Goal: Task Accomplishment & Management: Use online tool/utility

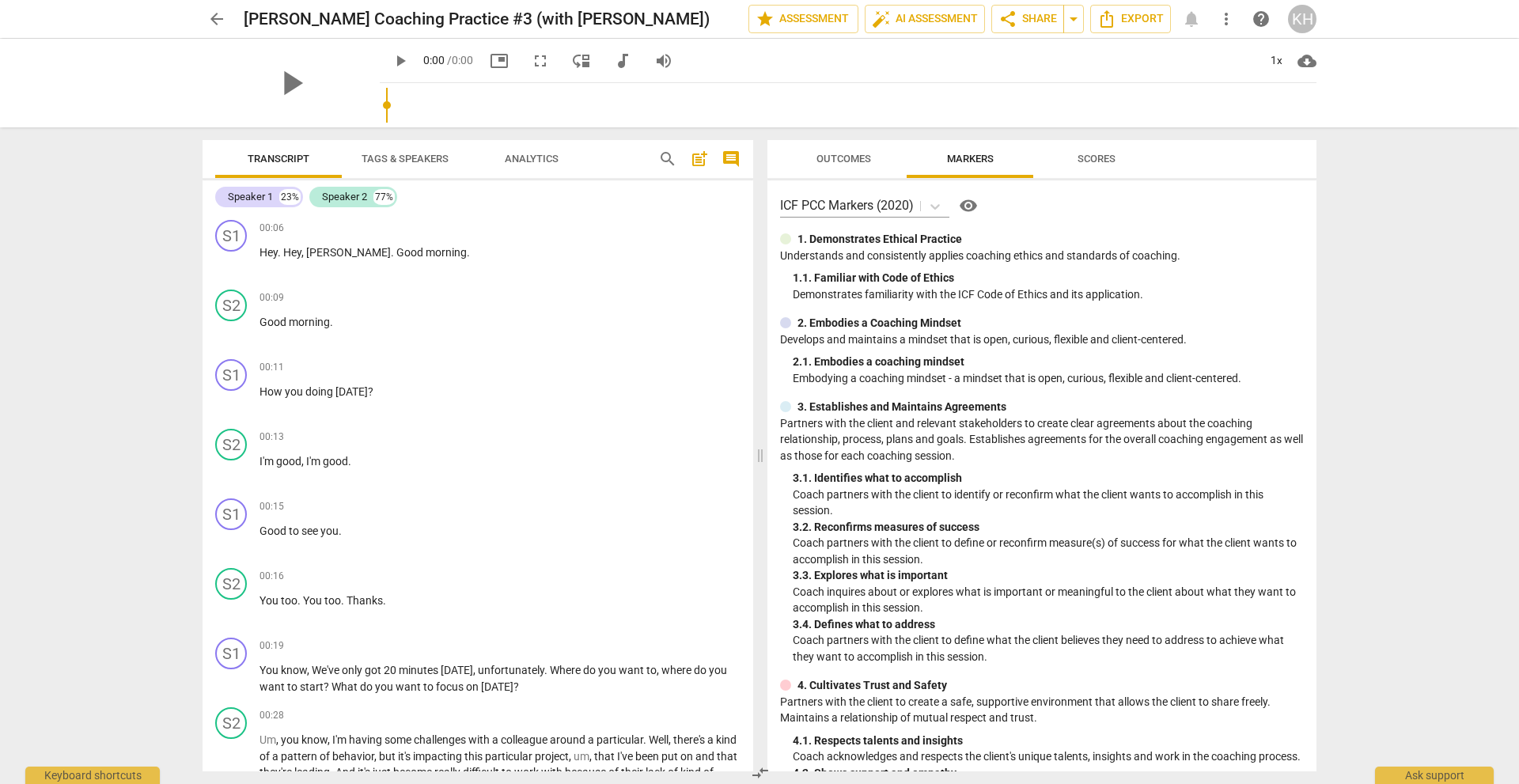
click at [1288, 24] on span "KH" at bounding box center [1302, 19] width 29 height 29
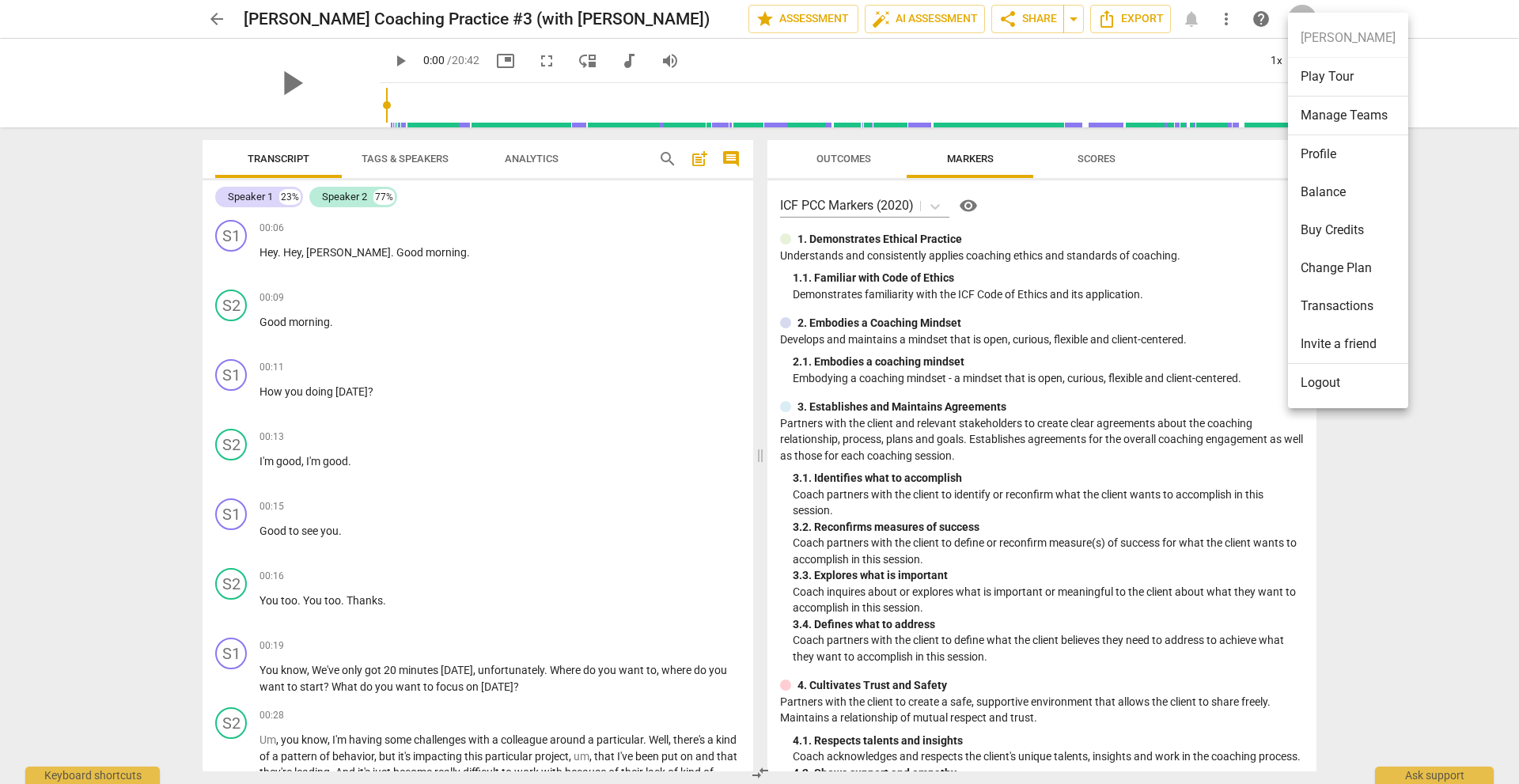
click at [1341, 381] on li "Logout" at bounding box center [1348, 382] width 120 height 38
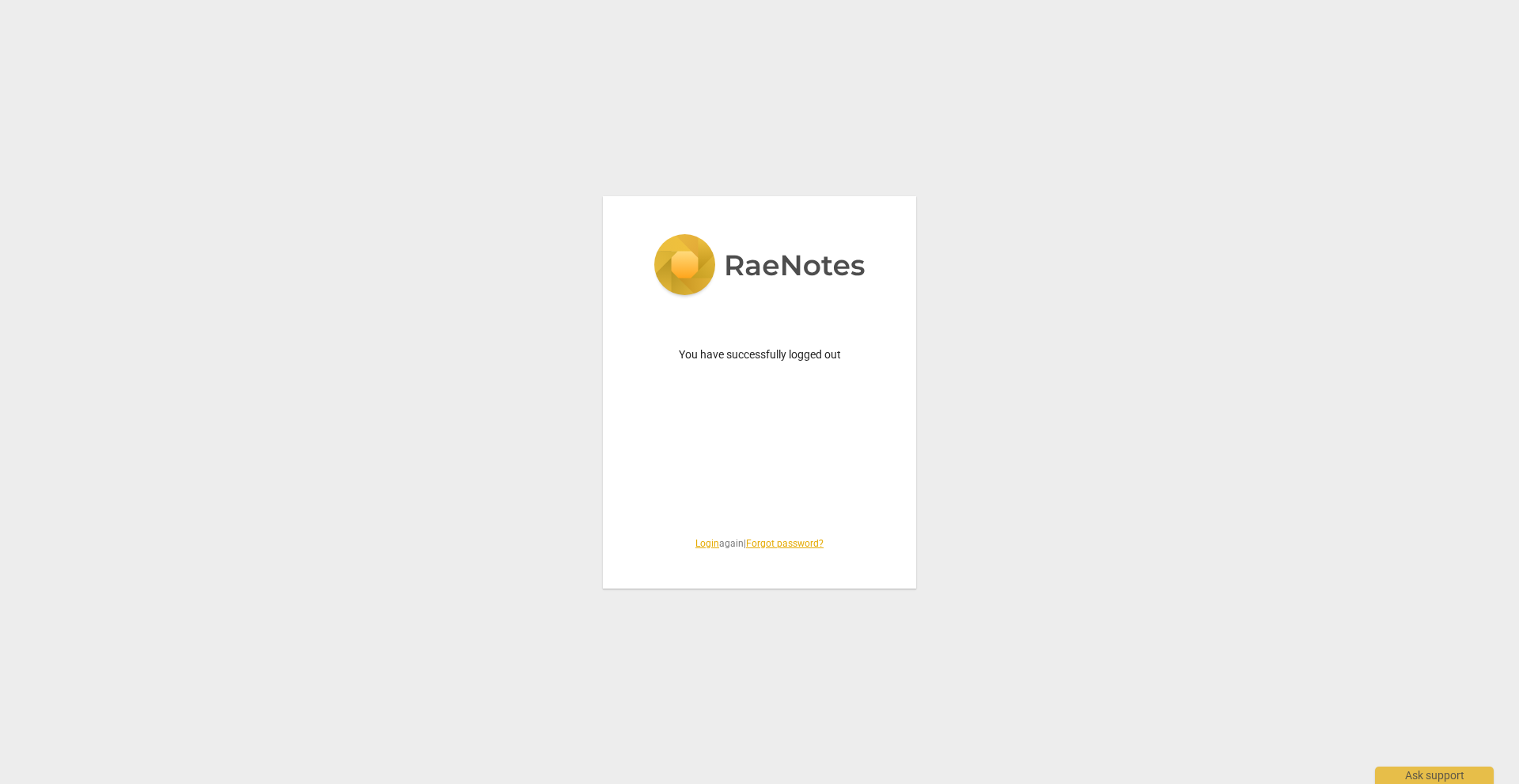
click at [695, 541] on link "Login" at bounding box center [707, 544] width 24 height 11
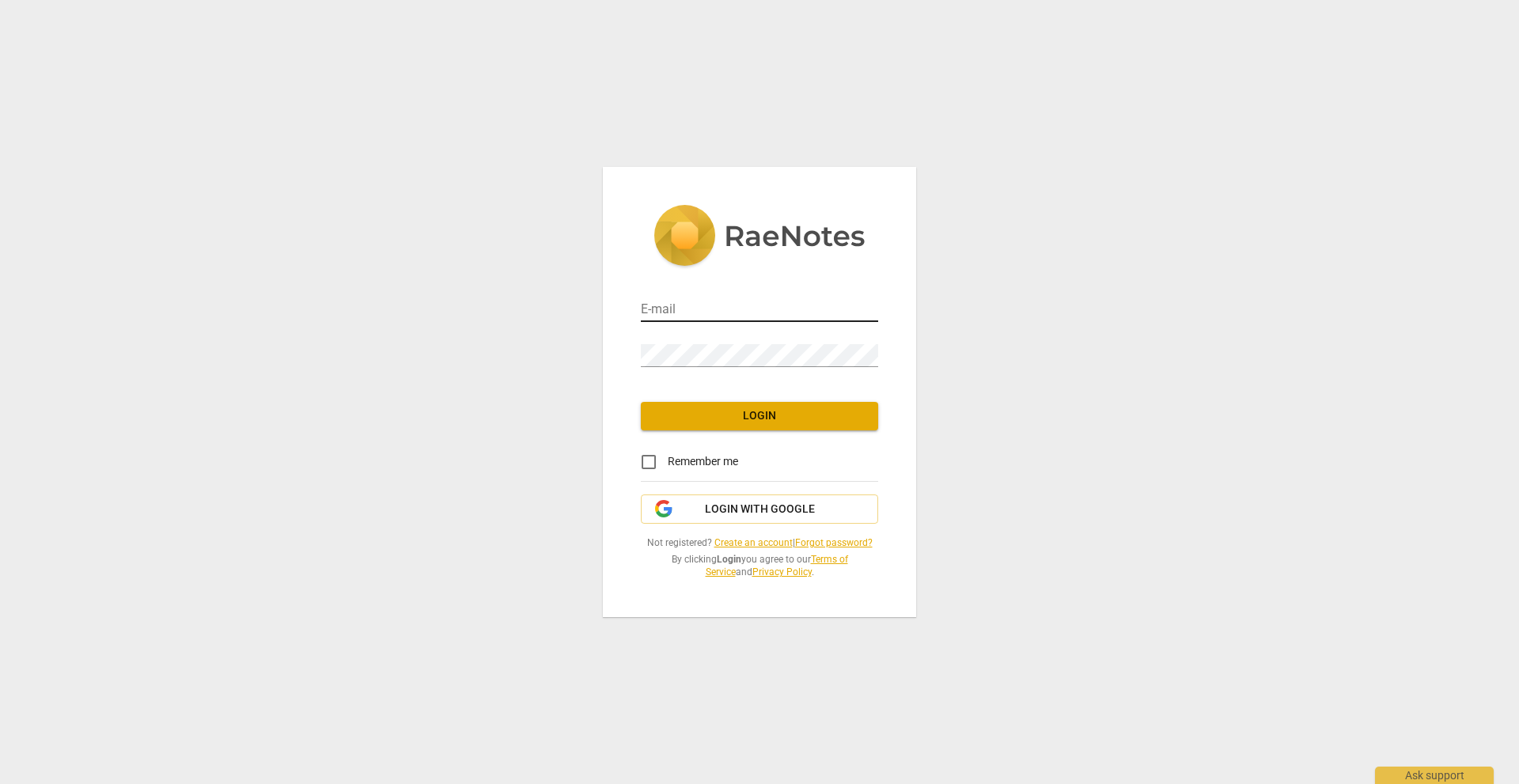
click at [705, 320] on input "email" at bounding box center [759, 310] width 237 height 23
drag, startPoint x: 710, startPoint y: 306, endPoint x: 903, endPoint y: 284, distance: 194.2
click at [903, 284] on div "E-mail [EMAIL_ADDRESS][DOMAIN_NAME] Password Login Remember me Login with Googl…" at bounding box center [759, 391] width 313 height 449
type input "[EMAIL_ADDRESS][DOMAIN_NAME]"
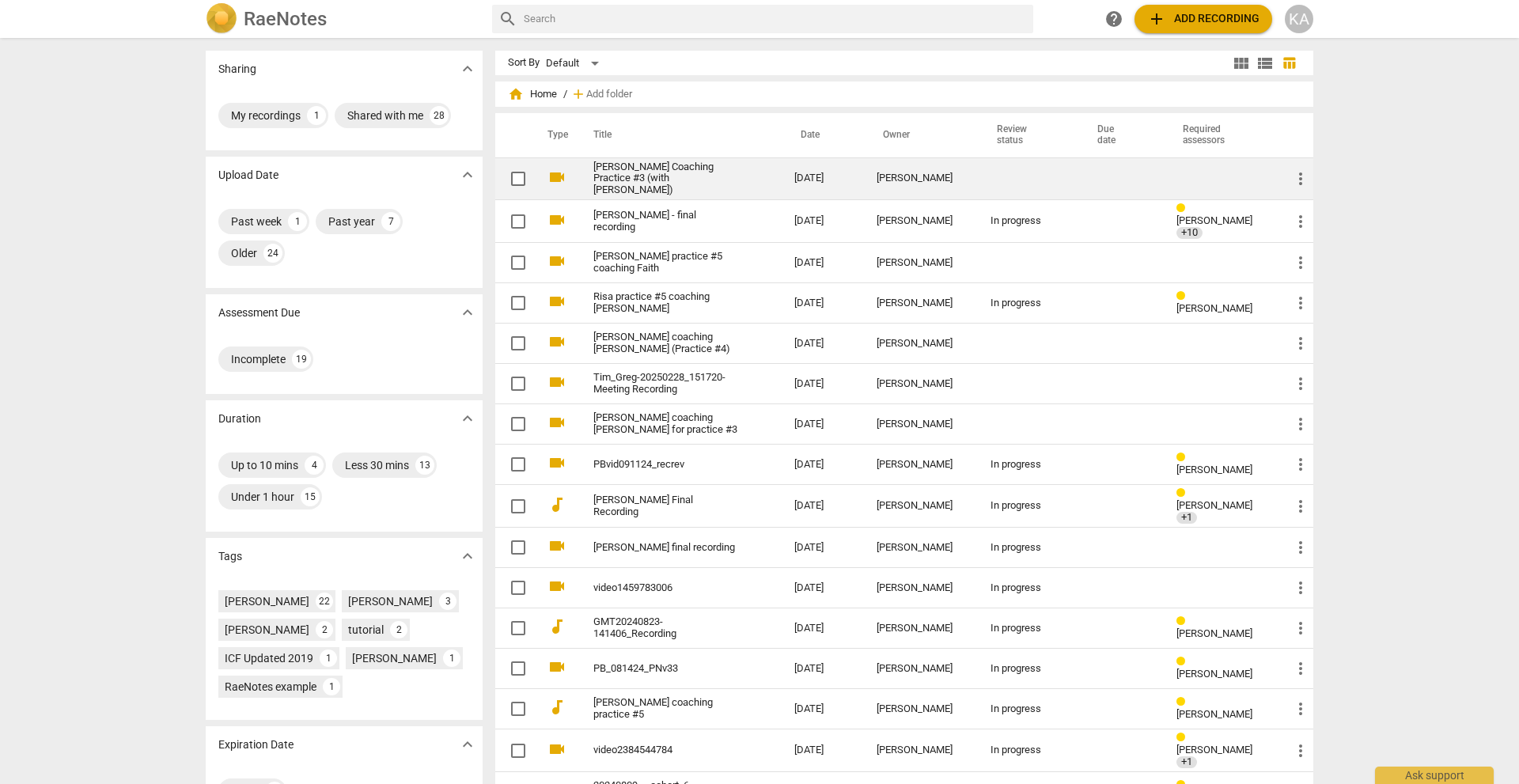
click at [613, 175] on link "[PERSON_NAME] Coaching Practice #3 (with [PERSON_NAME])" at bounding box center [665, 179] width 144 height 36
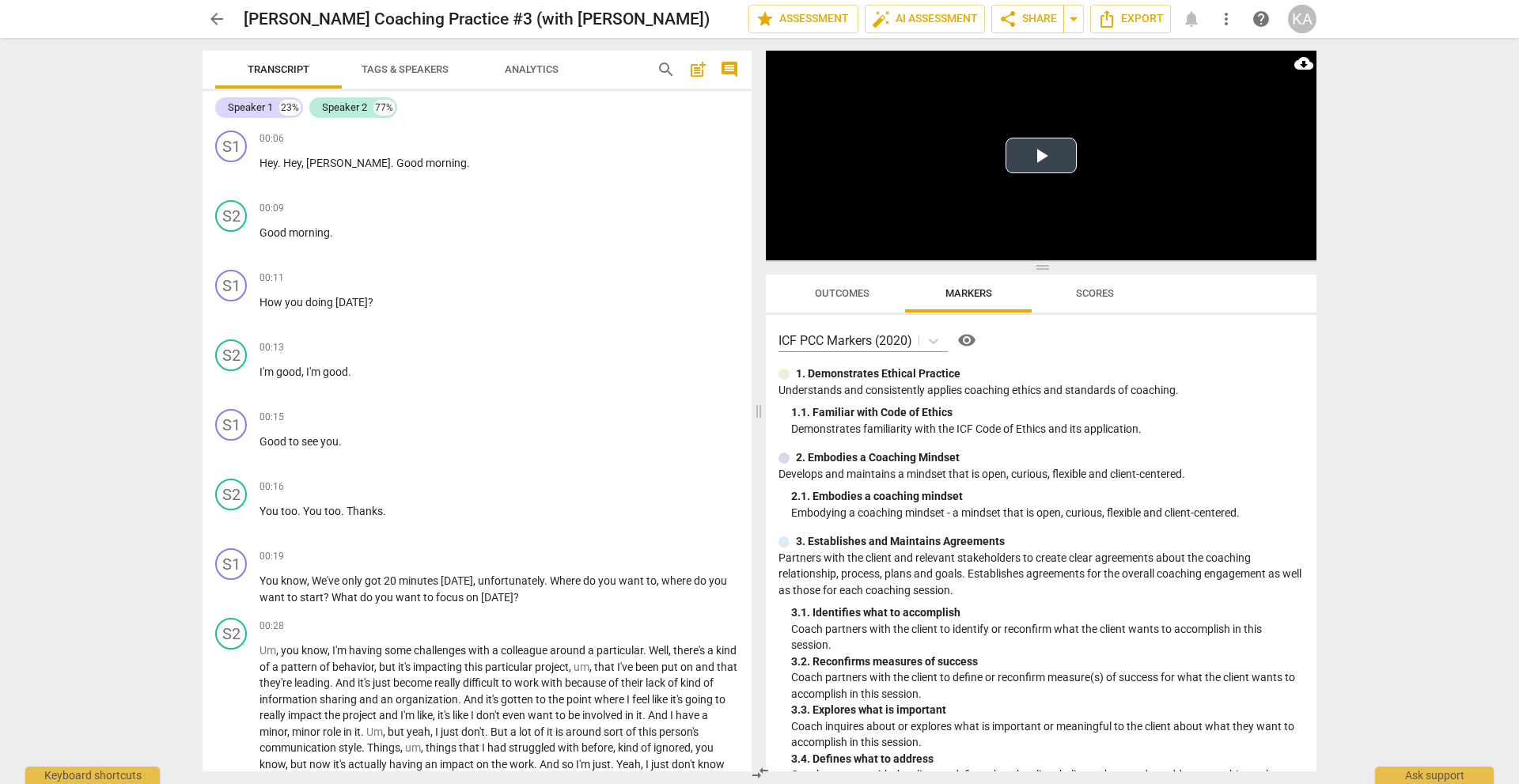
click at [1056, 167] on button "Play Video" at bounding box center [1041, 155] width 71 height 36
click at [232, 588] on span "pause" at bounding box center [232, 590] width 19 height 19
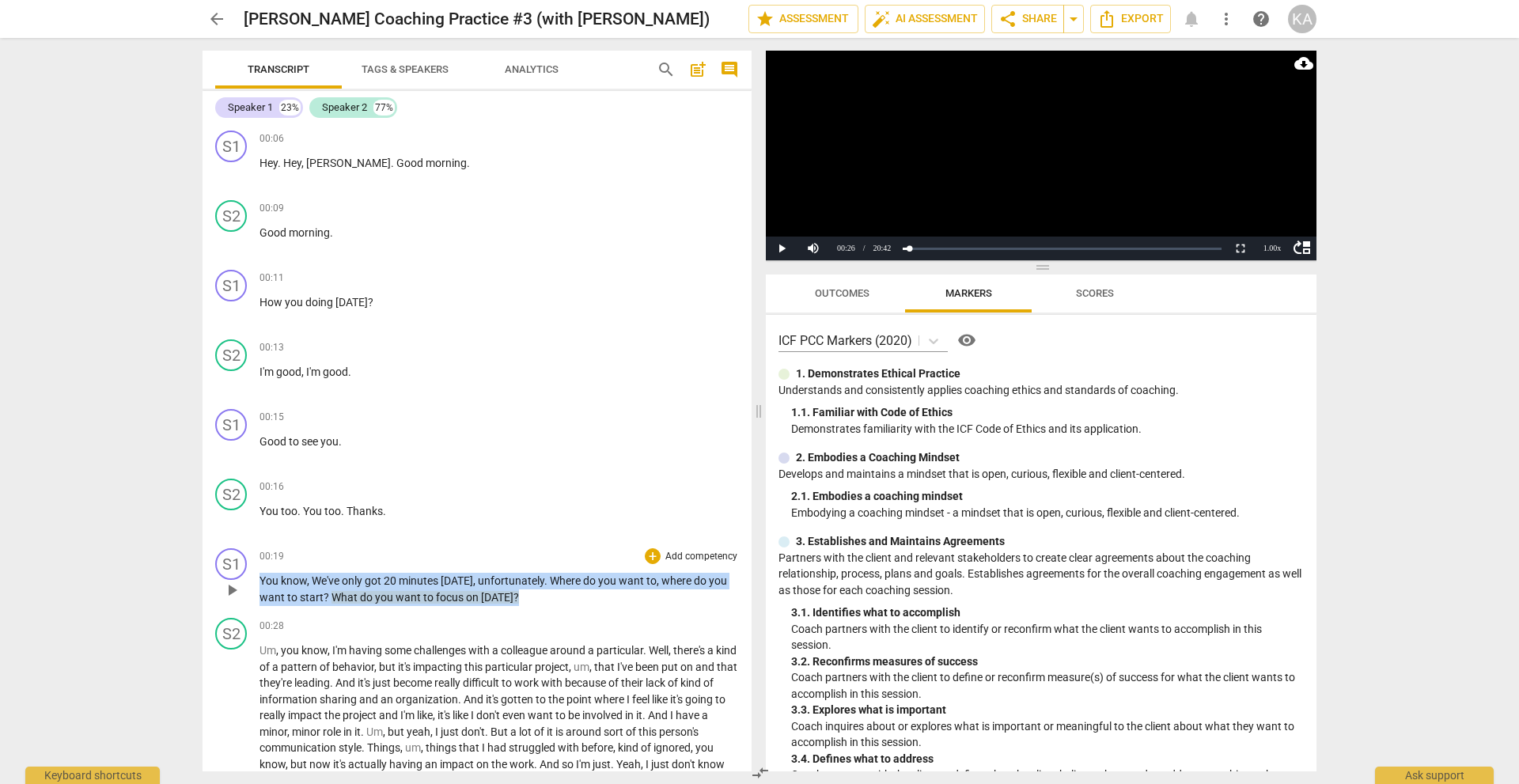
drag, startPoint x: 520, startPoint y: 593, endPoint x: 260, endPoint y: 575, distance: 260.6
click at [260, 575] on p "You know , We've only got 20 minutes [DATE] , unfortunately . Where do you want…" at bounding box center [499, 589] width 479 height 33
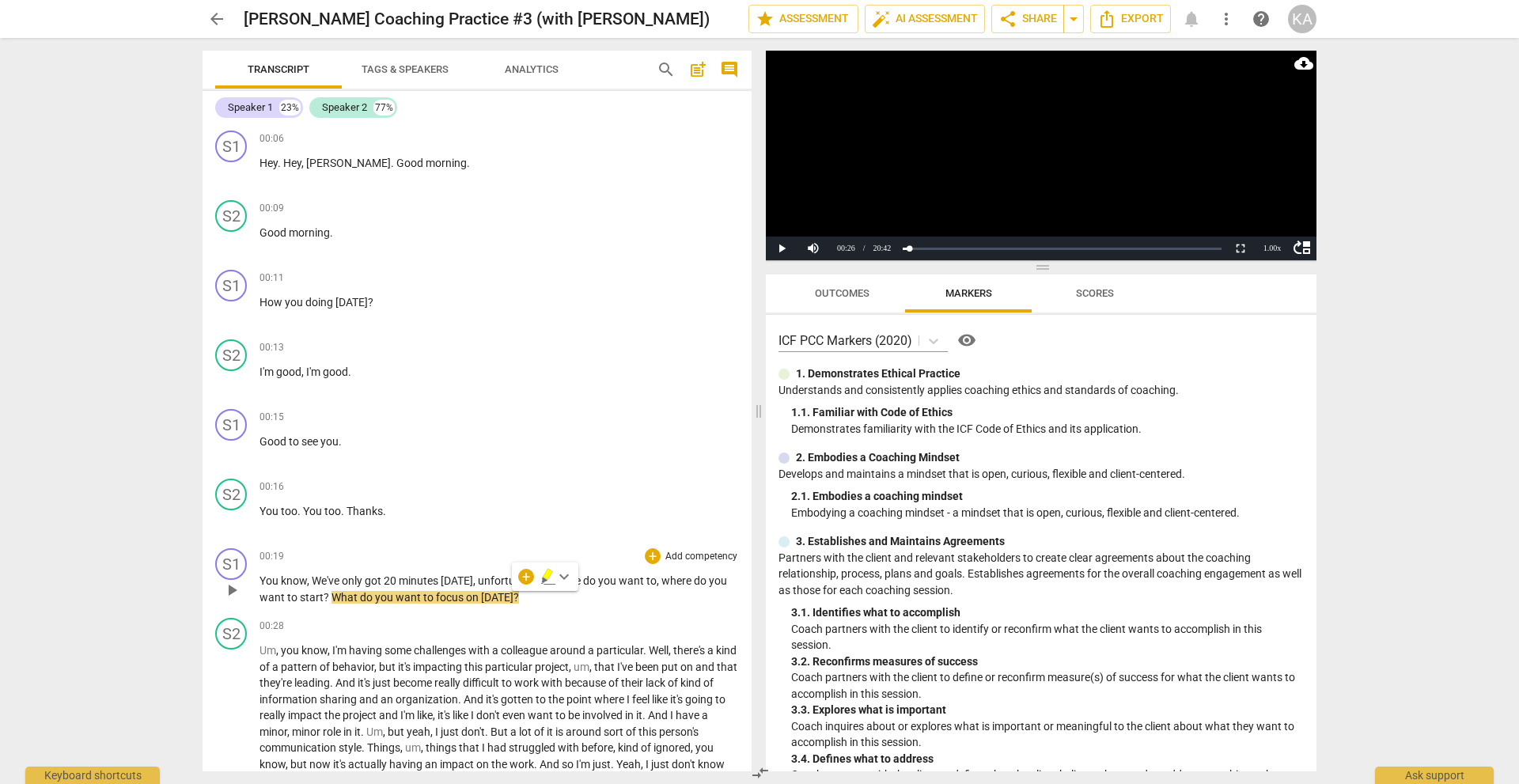
click at [646, 547] on div "S1 play_arrow pause 00:19 + Add competency keyboard_arrow_right You know , We'v…" at bounding box center [477, 577] width 549 height 70
click at [537, 606] on div "S1 play_arrow pause 00:19 + Add competency keyboard_arrow_right You know , We'v…" at bounding box center [477, 577] width 549 height 70
click at [521, 597] on p "You know , We've only got 20 minutes [DATE] , unfortunately . Where do you want…" at bounding box center [499, 589] width 479 height 33
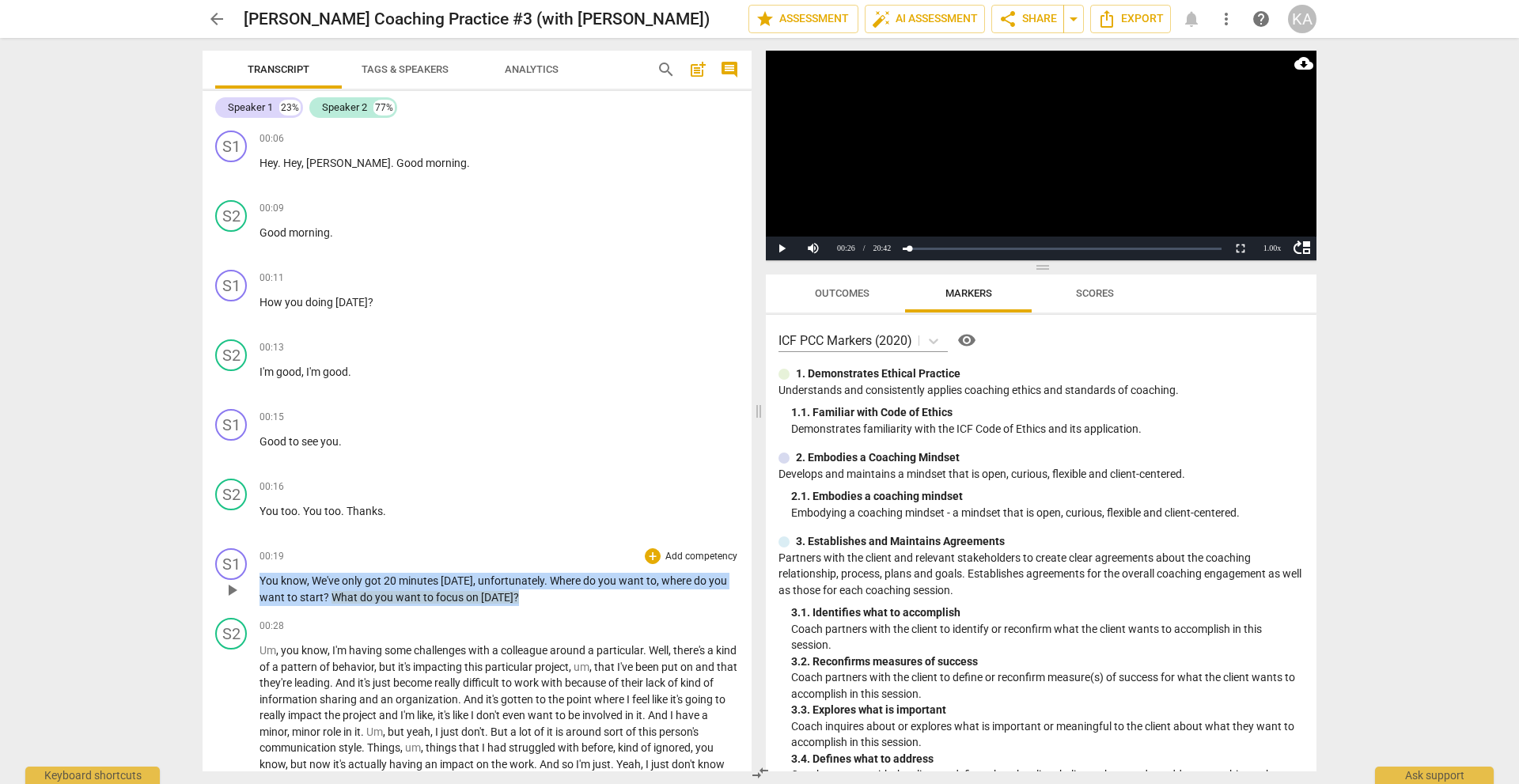
drag, startPoint x: 521, startPoint y: 597, endPoint x: 260, endPoint y: 581, distance: 261.5
click at [260, 581] on p "You know , We've only got 20 minutes [DATE] , unfortunately . Where do you want…" at bounding box center [499, 589] width 479 height 33
click at [644, 553] on div "+" at bounding box center [652, 556] width 16 height 16
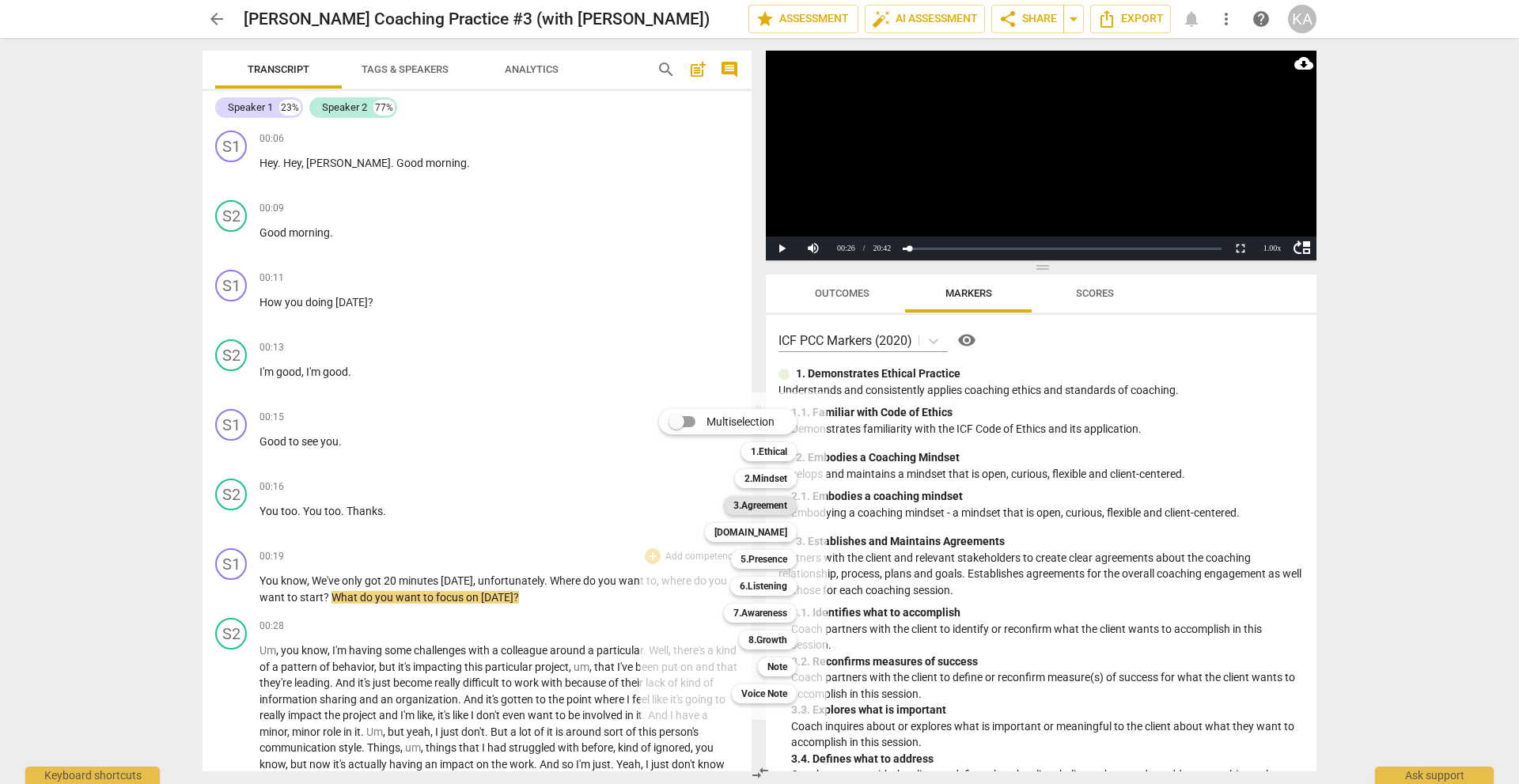
click at [756, 499] on b "3.Agreement" at bounding box center [760, 505] width 54 height 19
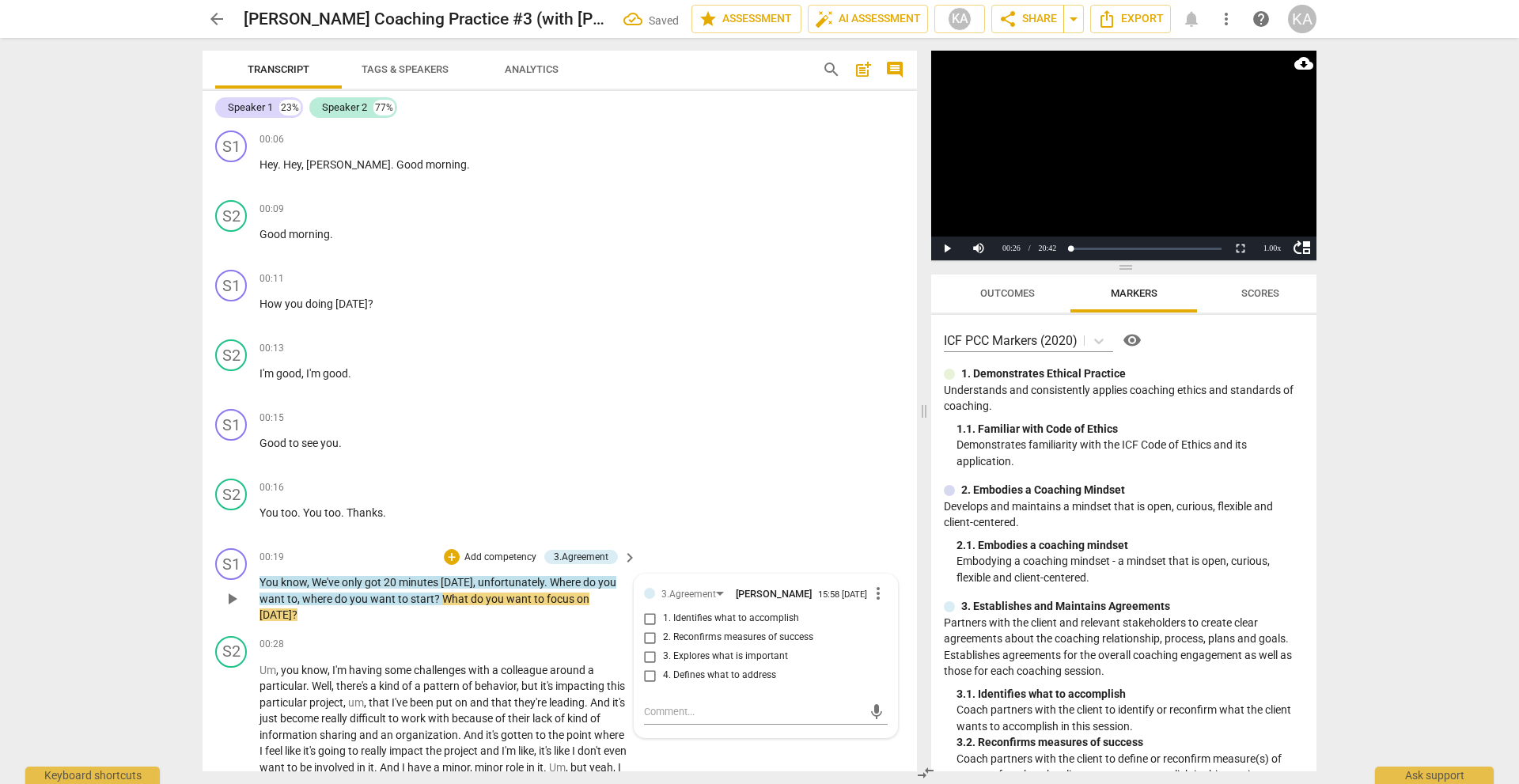
click at [745, 614] on span "1. Identifies what to accomplish" at bounding box center [730, 618] width 136 height 14
click at [663, 614] on input "1. Identifies what to accomplish" at bounding box center [650, 618] width 25 height 19
checkbox input "true"
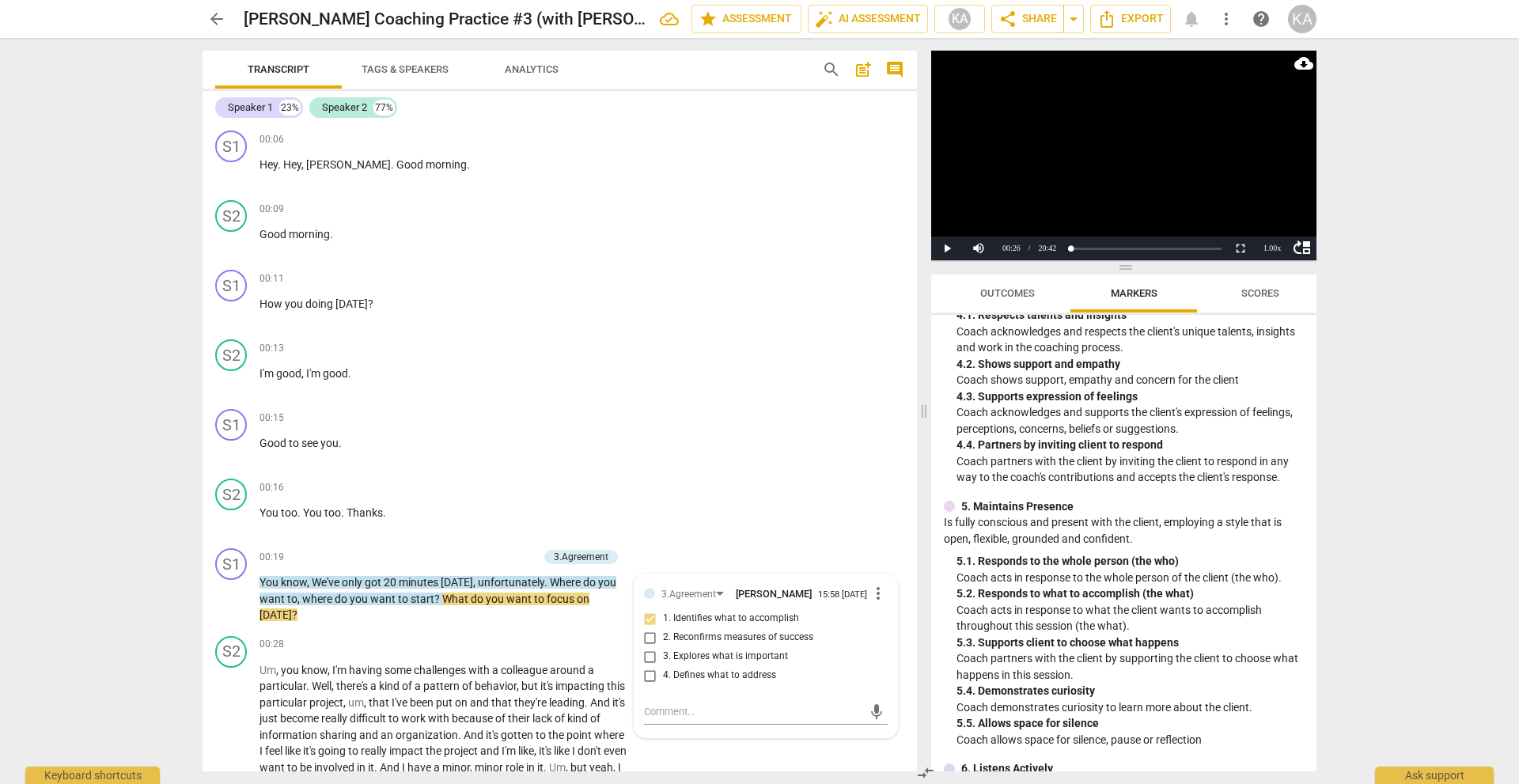
scroll to position [803, 0]
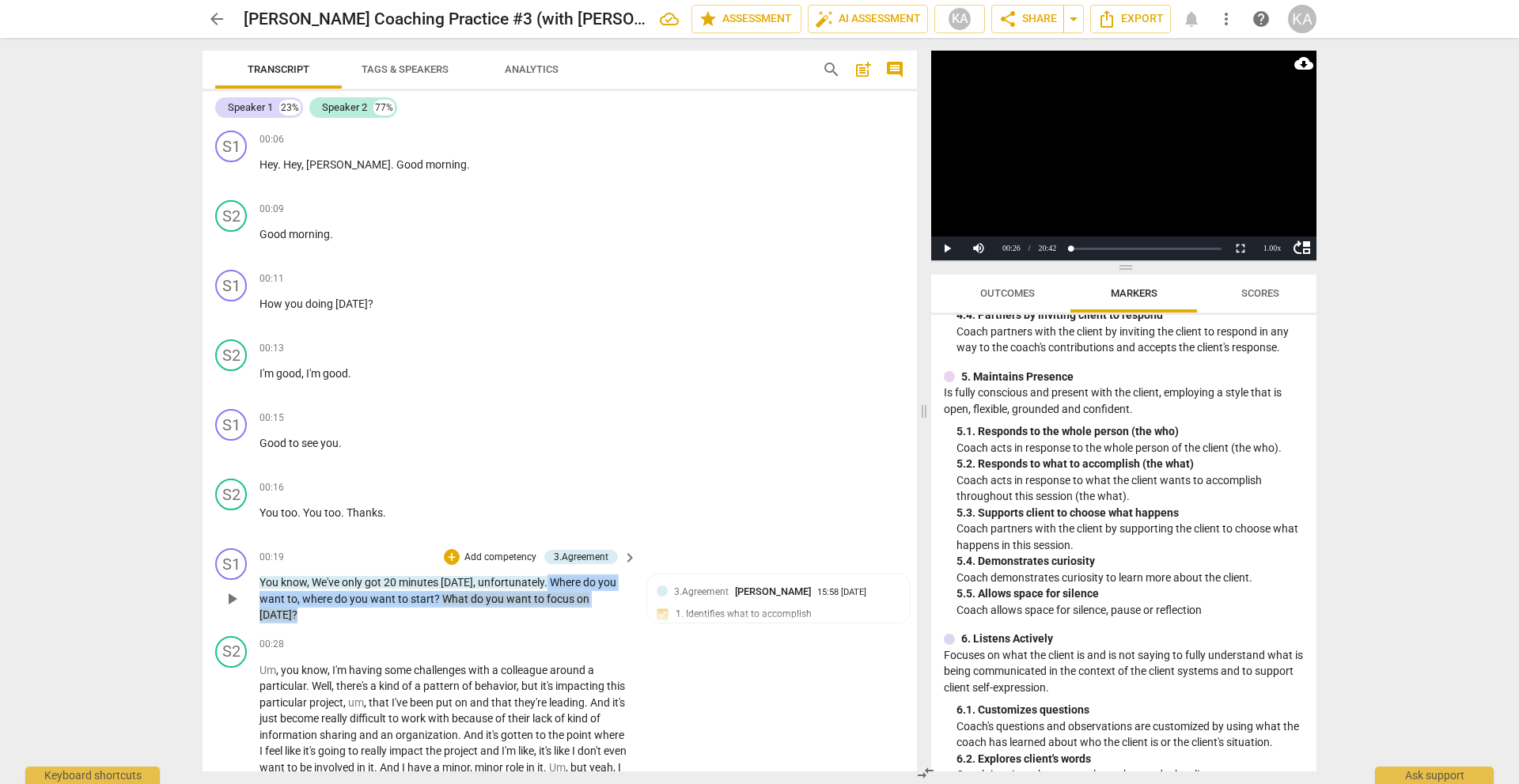
drag, startPoint x: 624, startPoint y: 600, endPoint x: 544, endPoint y: 588, distance: 80.9
click at [544, 588] on p "You know , We've only got 20 minutes [DATE] , unfortunately . Where do you want…" at bounding box center [444, 599] width 369 height 49
click at [446, 556] on div "+" at bounding box center [452, 557] width 16 height 16
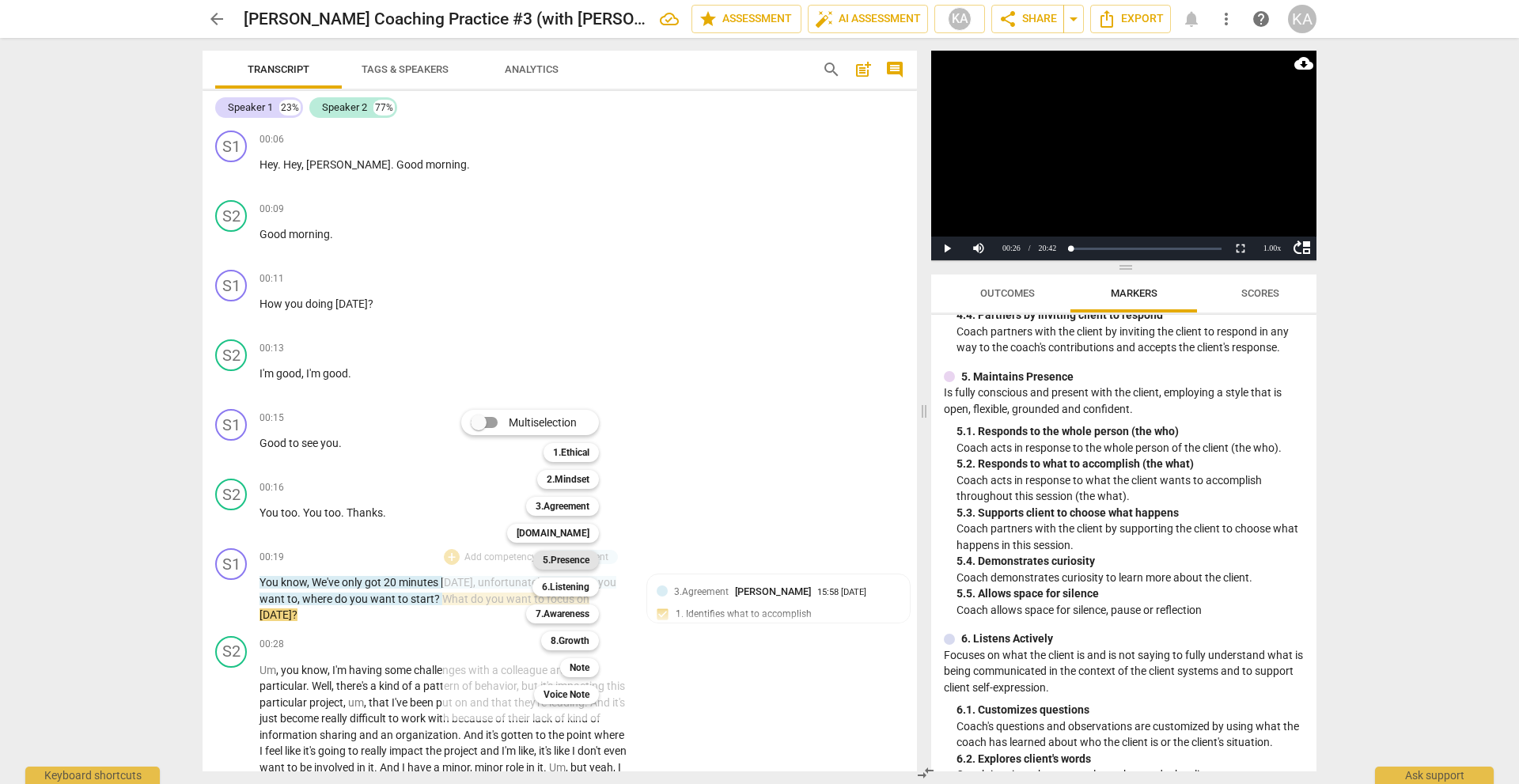
click at [561, 555] on b "5.Presence" at bounding box center [566, 560] width 47 height 19
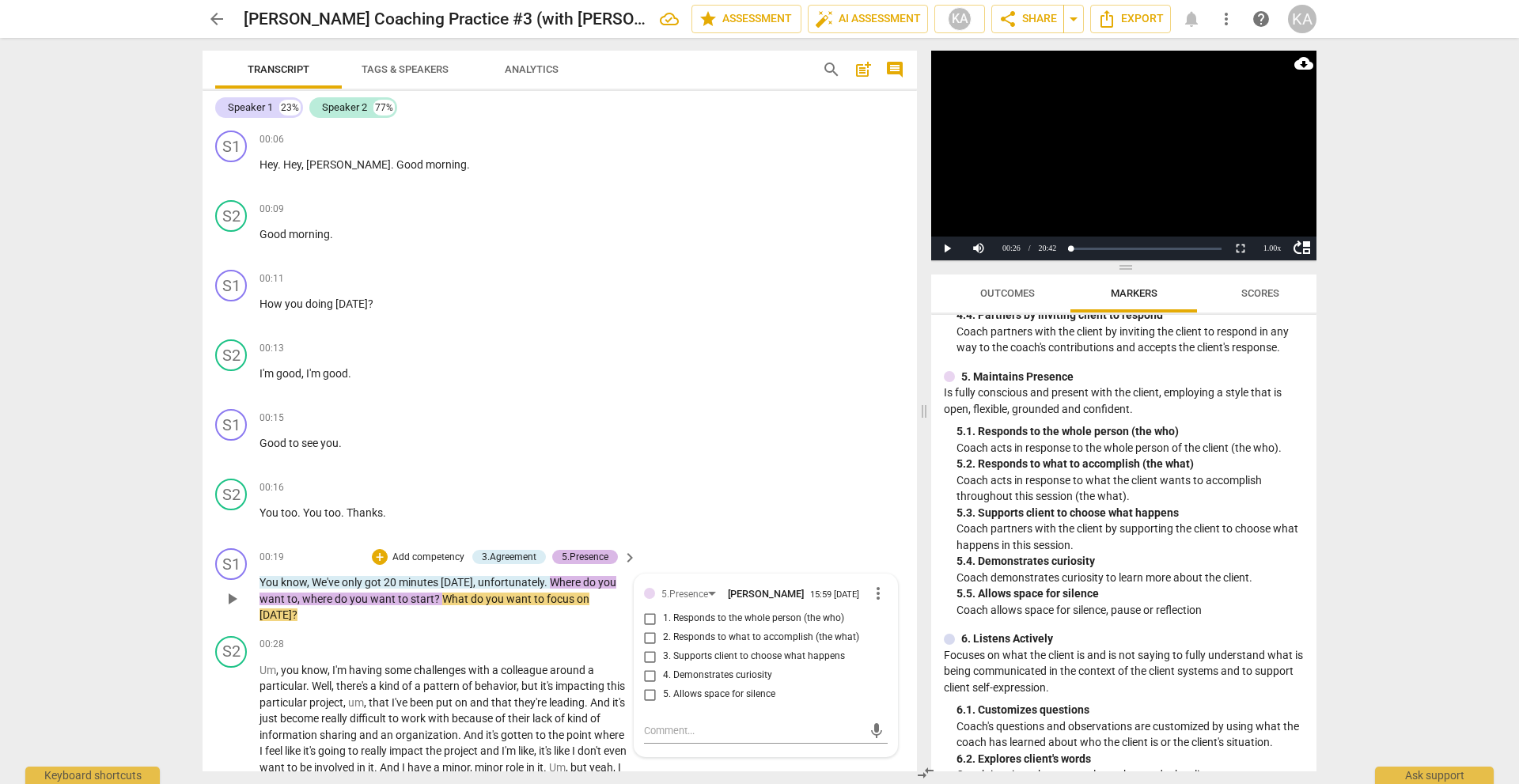
click at [598, 555] on div "5.Presence" at bounding box center [585, 557] width 47 height 14
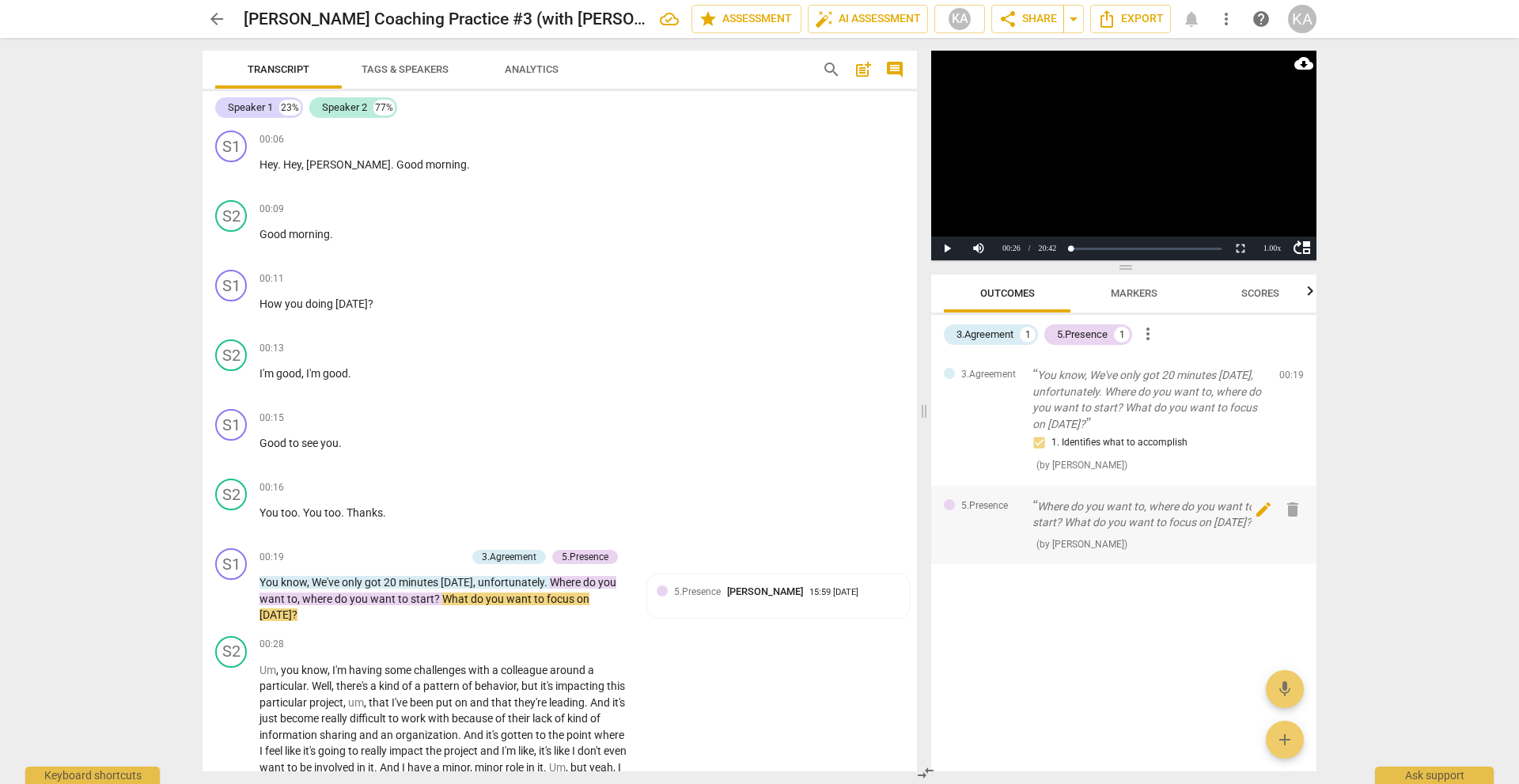
click at [1296, 511] on span "delete" at bounding box center [1293, 509] width 19 height 19
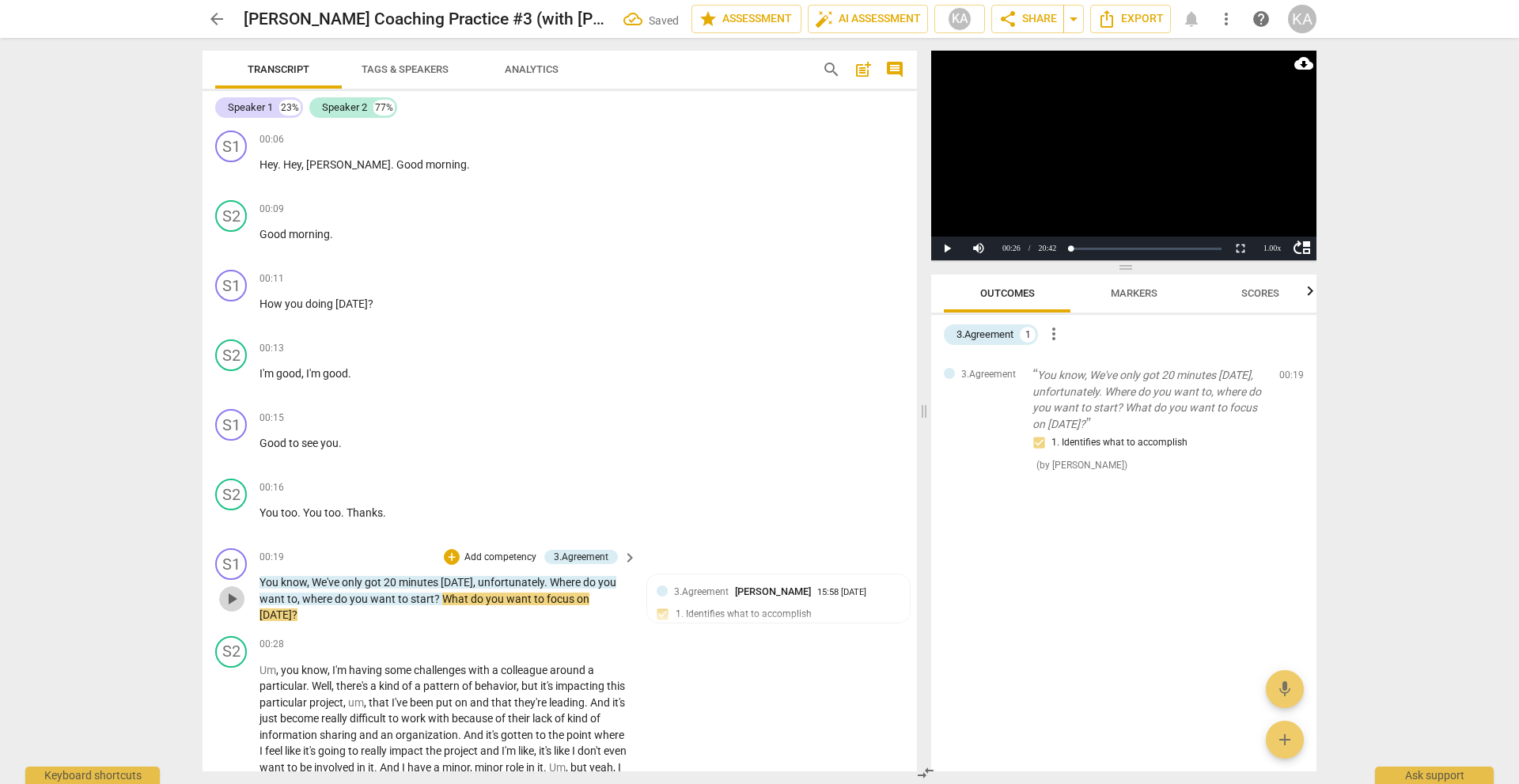
click at [232, 595] on span "play_arrow" at bounding box center [232, 599] width 19 height 19
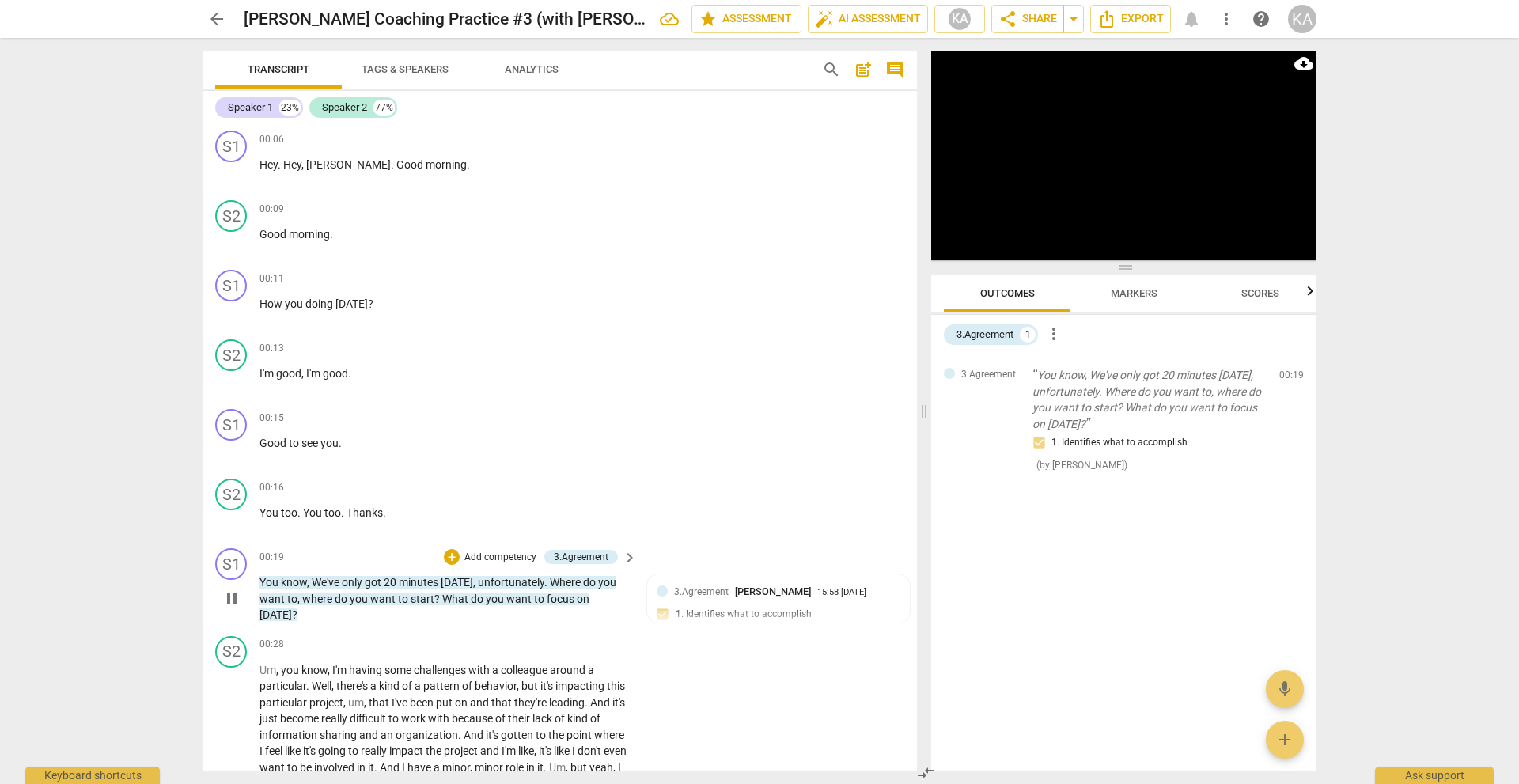
scroll to position [651, 0]
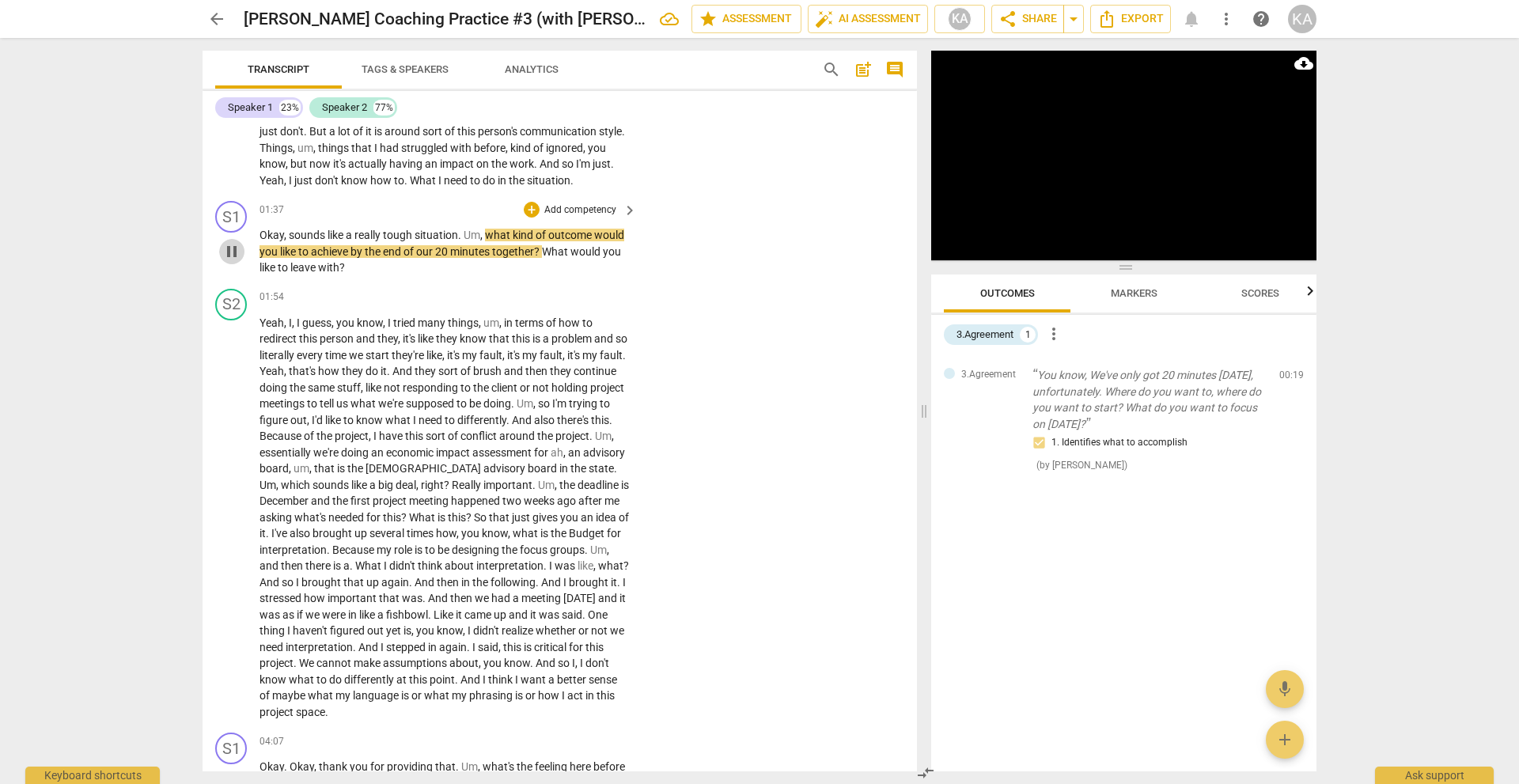
click at [233, 258] on span "pause" at bounding box center [232, 252] width 19 height 19
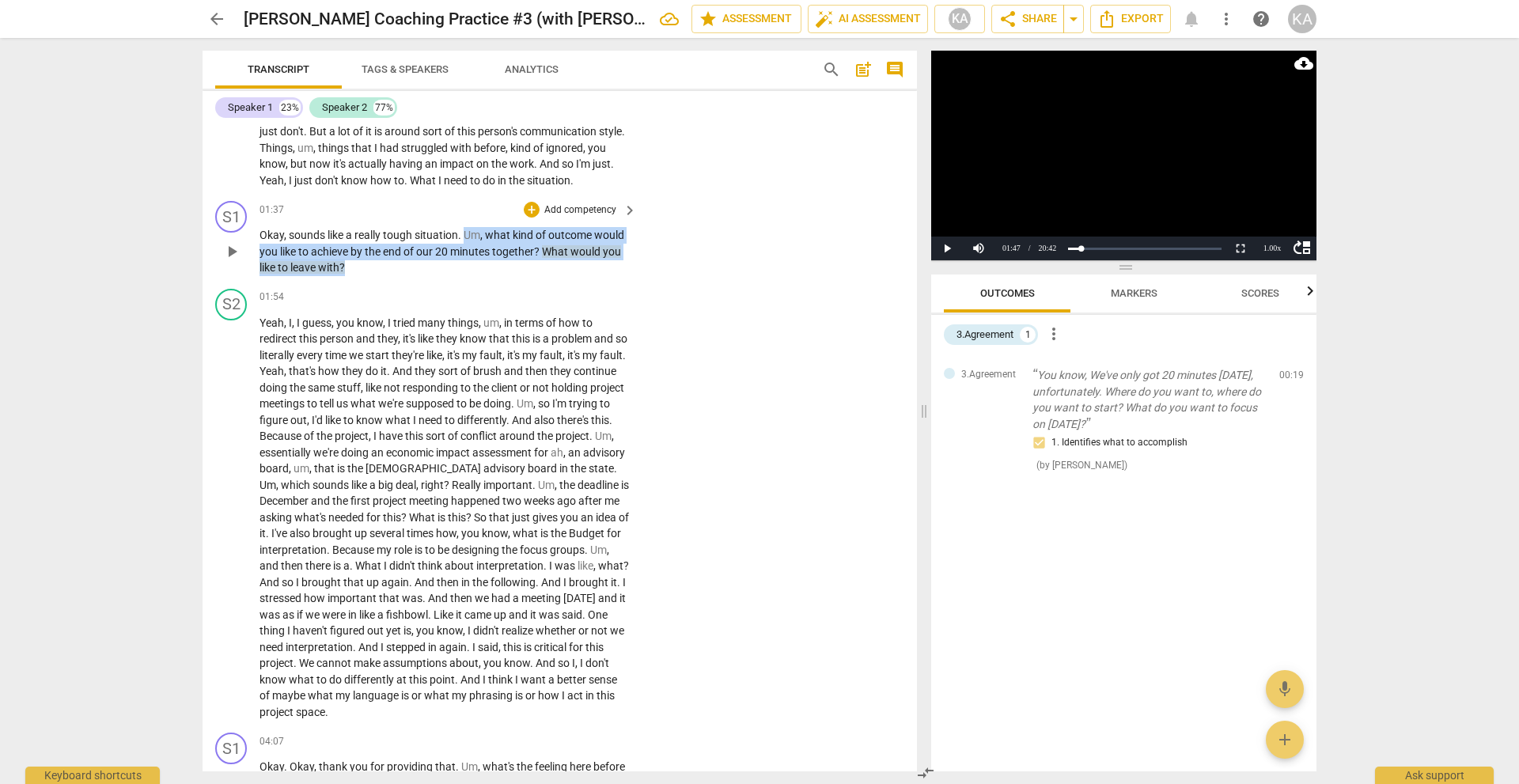
drag, startPoint x: 356, startPoint y: 273, endPoint x: 464, endPoint y: 232, distance: 115.5
click at [464, 232] on p "Okay , sounds like a really tough situation . Um , what kind of outcome would y…" at bounding box center [444, 252] width 369 height 49
click at [533, 209] on div "+" at bounding box center [532, 209] width 16 height 16
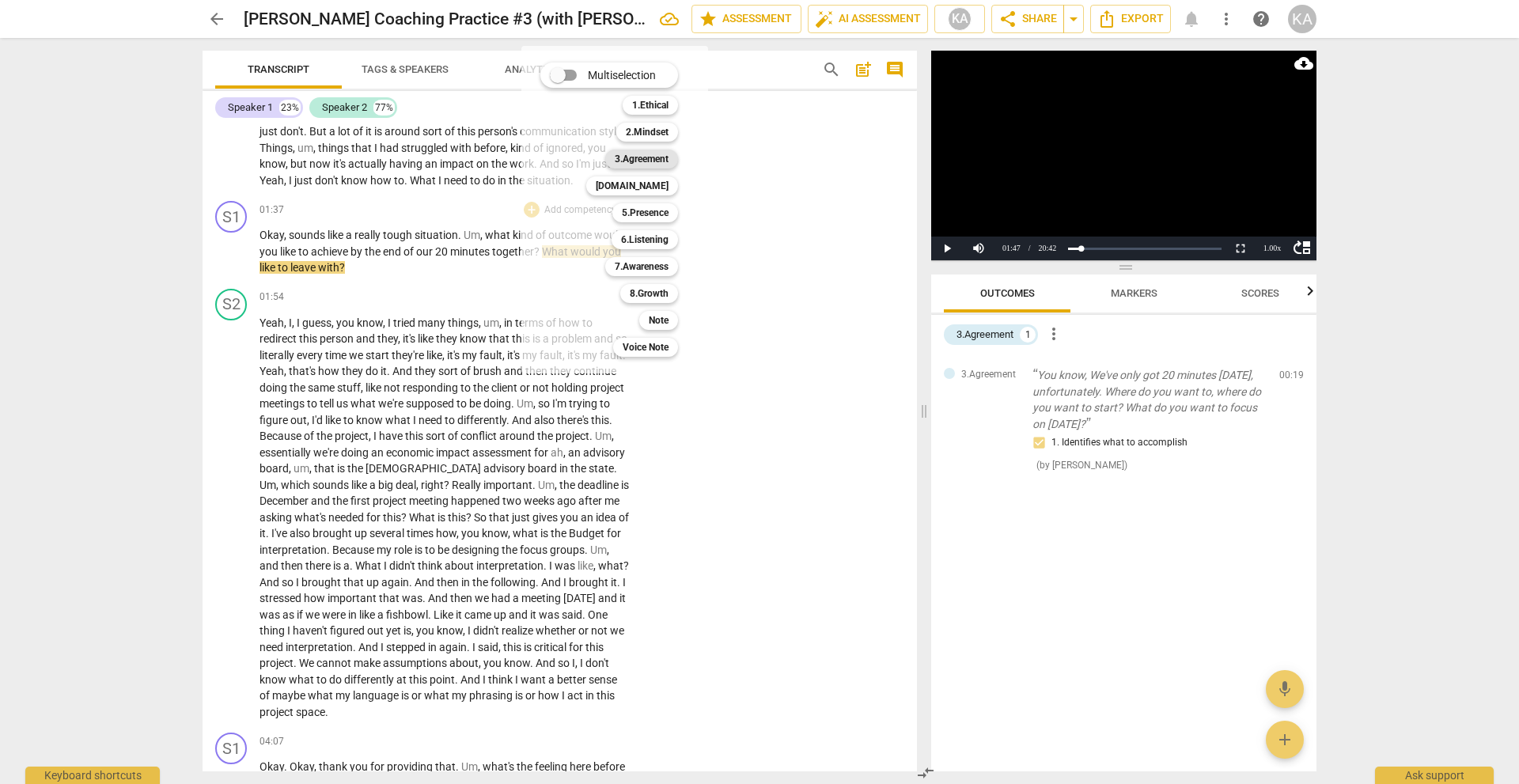
click at [645, 159] on b "3.Agreement" at bounding box center [641, 159] width 54 height 19
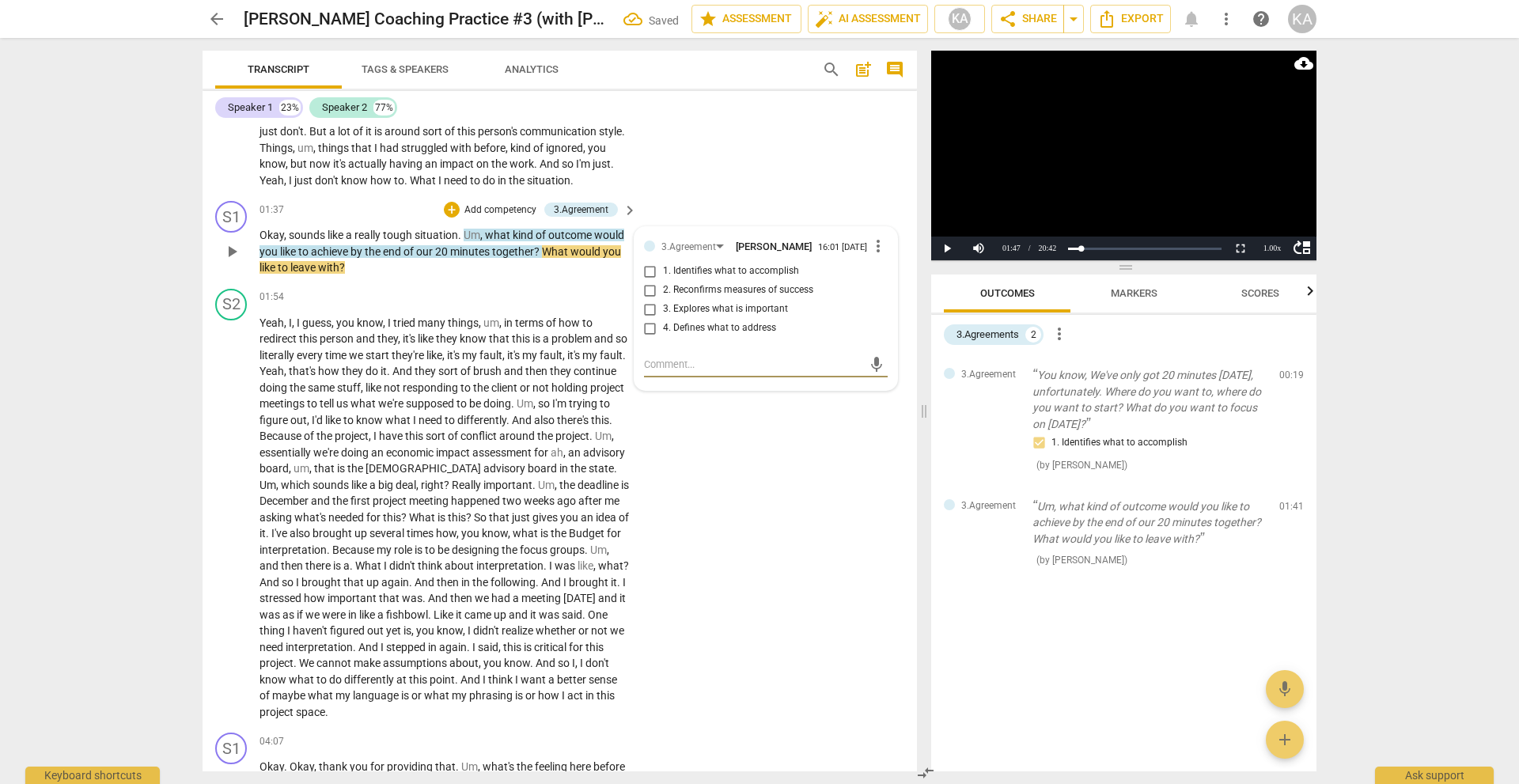
click at [772, 273] on span "1. Identifies what to accomplish" at bounding box center [730, 271] width 136 height 14
click at [663, 273] on input "1. Identifies what to accomplish" at bounding box center [650, 271] width 25 height 19
checkbox input "true"
click at [728, 439] on div "S2 play_arrow pause 01:54 + Add competency keyboard_arrow_right Yeah , I , I gu…" at bounding box center [560, 505] width 714 height 444
